Goal: Entertainment & Leisure: Browse casually

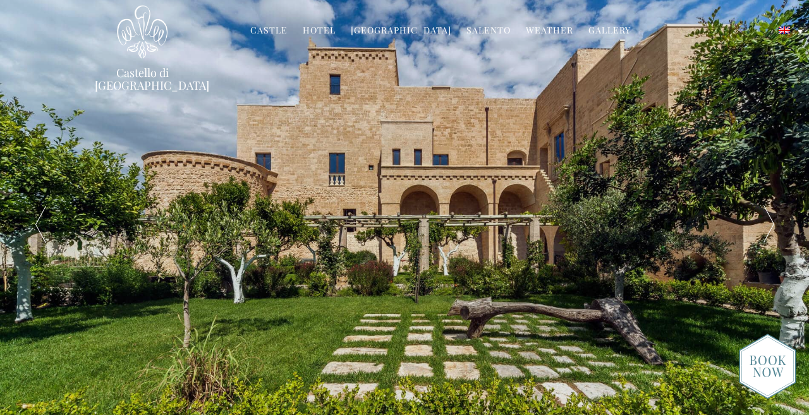
click at [597, 30] on link "Gallery" at bounding box center [610, 31] width 42 height 15
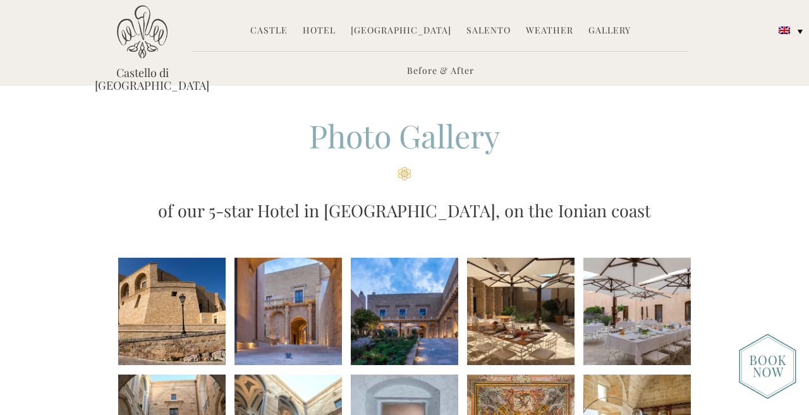
click at [267, 310] on li at bounding box center [288, 311] width 107 height 107
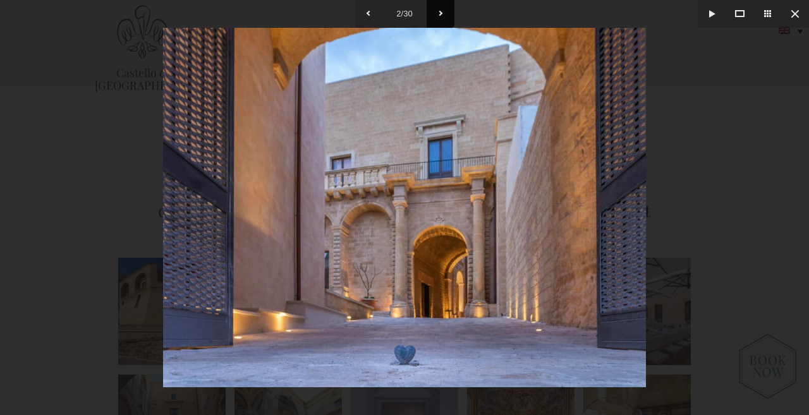
click at [441, 15] on button at bounding box center [441, 14] width 28 height 28
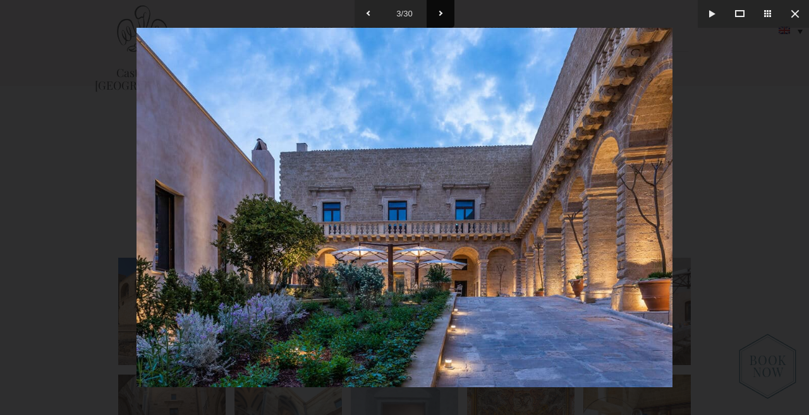
click at [441, 15] on button at bounding box center [441, 14] width 28 height 28
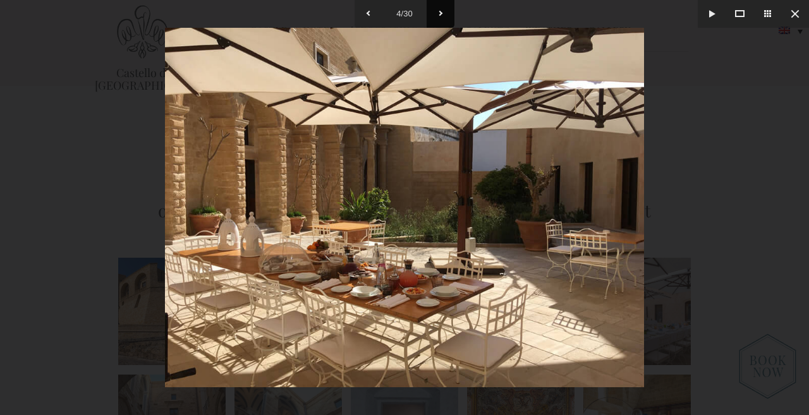
click at [441, 15] on button at bounding box center [441, 14] width 28 height 28
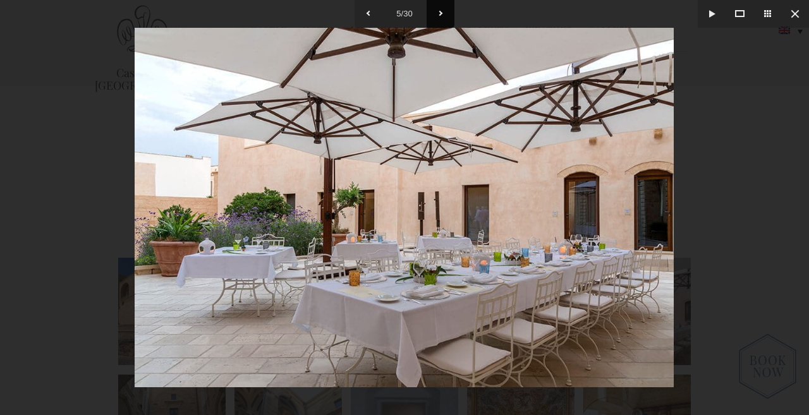
click at [441, 15] on button at bounding box center [441, 14] width 28 height 28
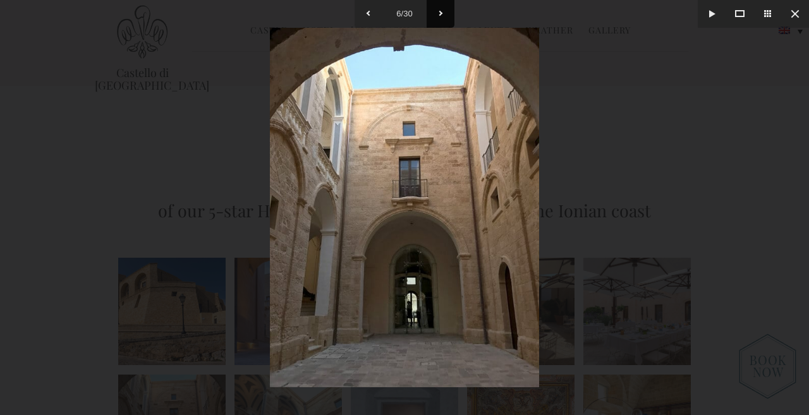
click at [441, 15] on button at bounding box center [441, 14] width 28 height 28
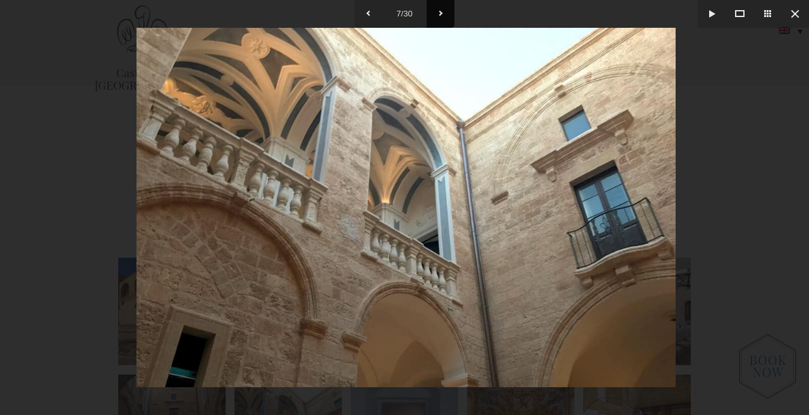
click at [441, 15] on button at bounding box center [441, 14] width 28 height 28
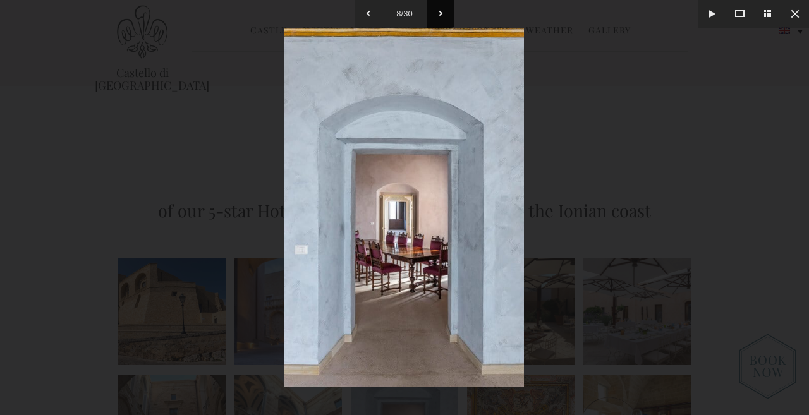
click at [441, 15] on button at bounding box center [441, 14] width 28 height 28
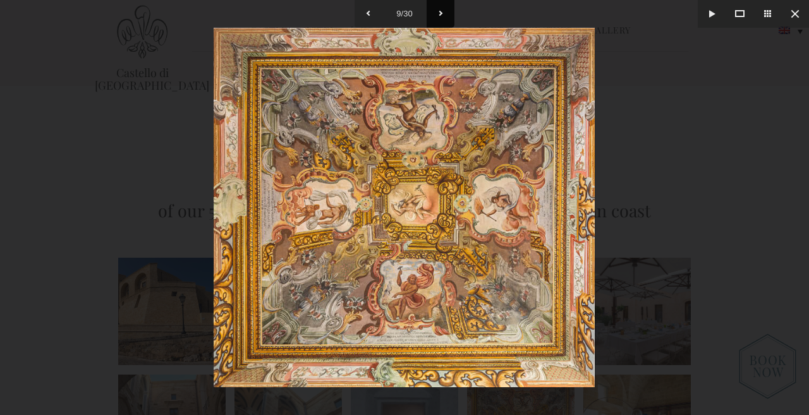
click at [441, 15] on button at bounding box center [441, 14] width 28 height 28
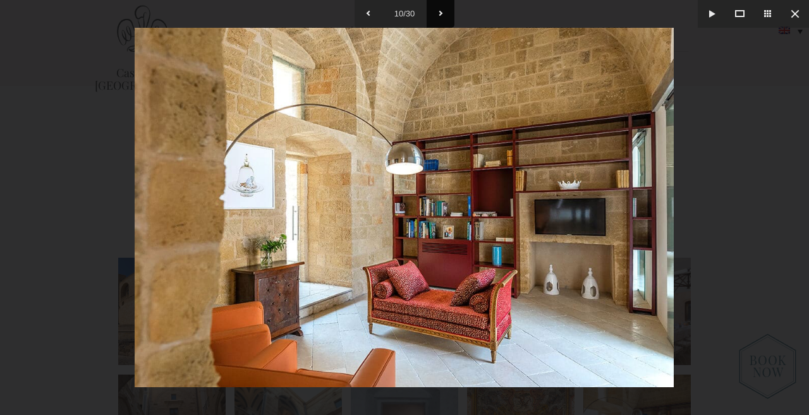
click at [441, 15] on button at bounding box center [441, 14] width 28 height 28
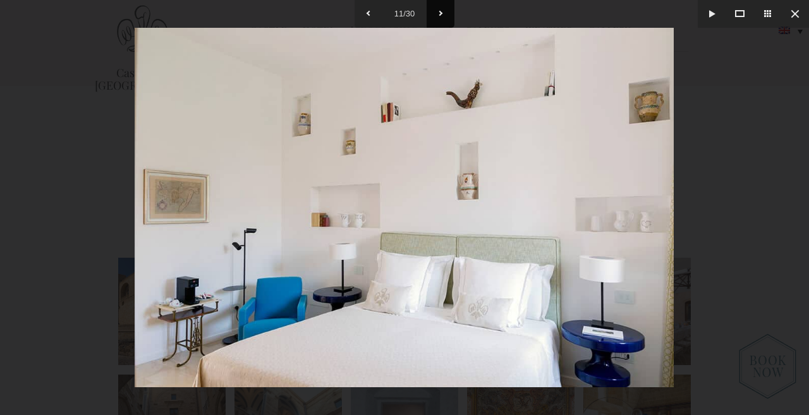
click at [441, 15] on button at bounding box center [441, 14] width 28 height 28
